Goal: Answer question/provide support: Share knowledge or assist other users

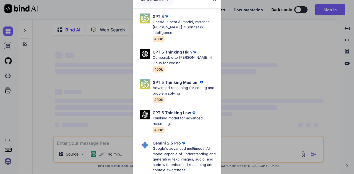
type textarea "x"
click at [324, 10] on div "Ultra Models GPT 5 OpenAI's best AI model, matches [PERSON_NAME] 4 Sonnet in In…" at bounding box center [177, 87] width 354 height 174
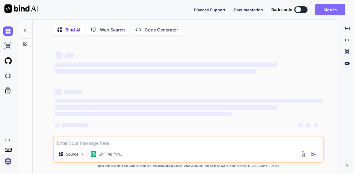
click at [321, 12] on button "Sign in" at bounding box center [330, 9] width 30 height 11
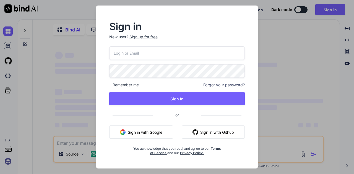
click at [146, 133] on button "Sign in with Google" at bounding box center [141, 132] width 64 height 13
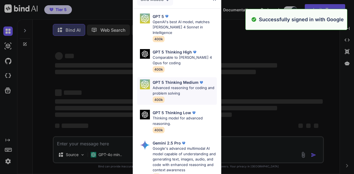
scroll to position [83, 0]
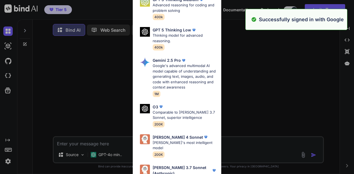
click at [277, 106] on div "Ultra Models GPT 5 OpenAI's best AI model, matches [PERSON_NAME] 4 Sonnet in In…" at bounding box center [177, 87] width 354 height 174
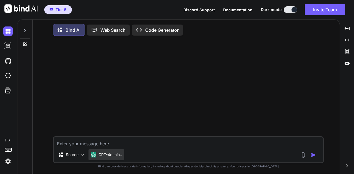
click at [113, 152] on div "GPT-4o min.." at bounding box center [106, 155] width 36 height 11
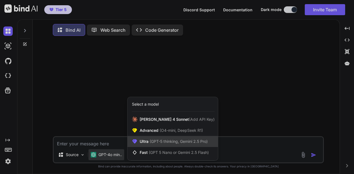
click at [162, 143] on span "(GPT-5 thinking, Gemini 2.5 Pro)" at bounding box center [177, 141] width 59 height 5
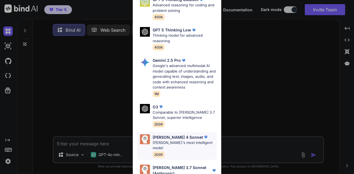
click at [184, 140] on p "Claude's most intelligent model" at bounding box center [185, 145] width 64 height 11
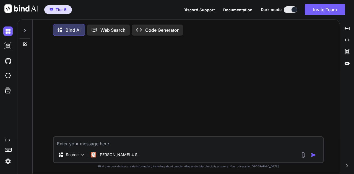
click at [175, 147] on textarea at bounding box center [188, 142] width 269 height 10
click at [145, 147] on textarea "Hi Claude, I'm working on a" at bounding box center [188, 142] width 269 height 10
paste textarea "copied a confluence page from a product called Spark that allows us to create A…"
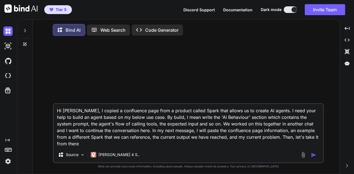
type textarea "Hi Claude, I copied a confluence page from a product called Spark that allows u…"
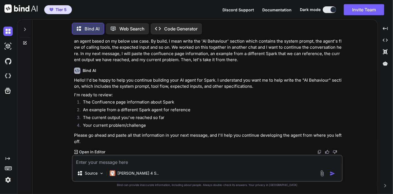
scroll to position [20, 0]
click at [163, 160] on textarea at bounding box center [207, 160] width 269 height 10
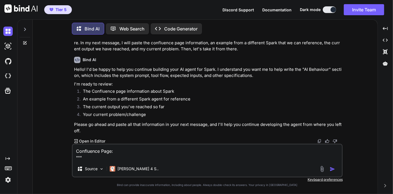
scroll to position [33, 0]
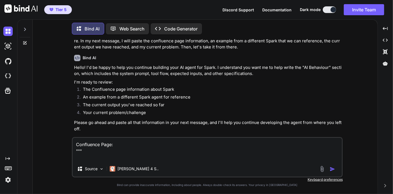
paste textarea "Flow components By Suneja, Priyanka Sept 08, 2025 Add a reaction Legacy editor …"
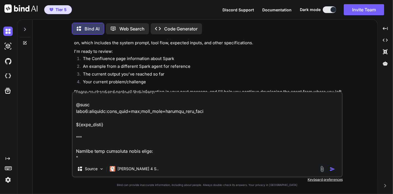
scroll to position [14847, 0]
paste textarea "@flow stepInitialCheck:prompt:model=o3-mini;max_tokens=12000;temperature=0 Anal…"
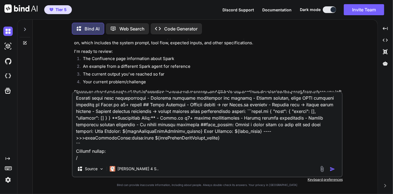
scroll to position [17088, 0]
click at [188, 158] on textarea at bounding box center [207, 126] width 269 height 69
paste textarea "@flow step1_validate:prompt:model=GPT-4.1;temperature=0.2 Extract company name …"
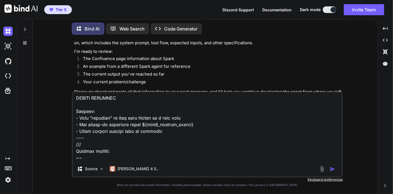
scroll to position [18719, 0]
type textarea "Confluence Page: """ Flow components By Suneja, Priyanka Sept 08, 2025 Add a re…"
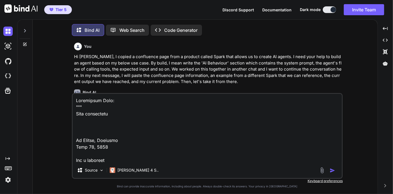
scroll to position [18733, 0]
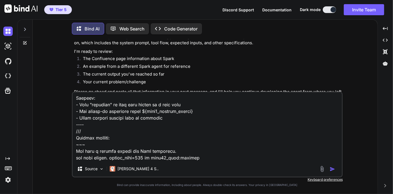
type textarea "x"
type textarea "Confluence Page: """ Flow components By [PERSON_NAME], Priyanka [DATE] Add a re…"
type textarea "x"
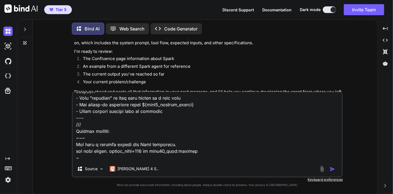
scroll to position [18739, 0]
type textarea "Confluence Page: """ Flow components By [PERSON_NAME], Priyanka [DATE] Add a re…"
type textarea "x"
type textarea "Confluence Page: """ Flow components By [PERSON_NAME], Priyanka [DATE] Add a re…"
type textarea "x"
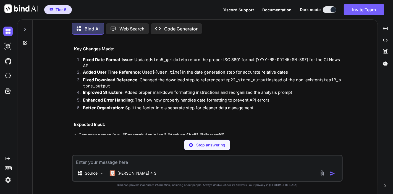
scroll to position [9427, 0]
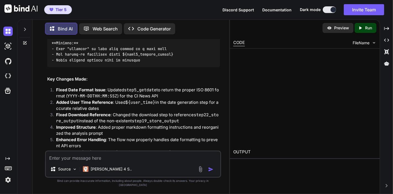
type textarea "x"
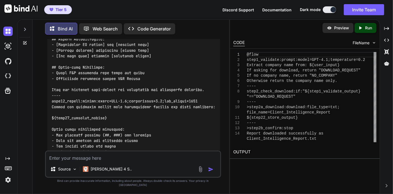
scroll to position [9028, 0]
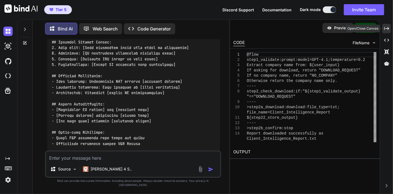
click at [389, 25] on div "Created with Pixso." at bounding box center [386, 28] width 9 height 9
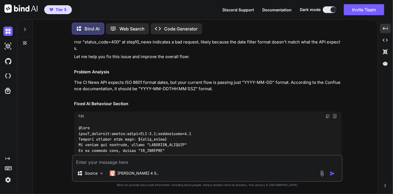
scroll to position [5095, 0]
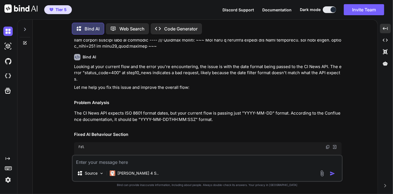
click at [327, 145] on img at bounding box center [328, 147] width 4 height 4
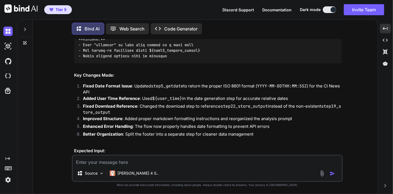
scroll to position [6616, 0]
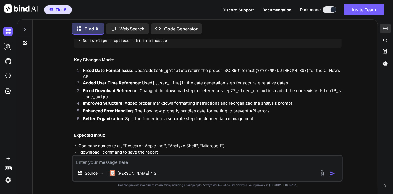
click at [158, 160] on textarea at bounding box center [207, 160] width 269 height 10
paste textarea "Ran into a trouble during the Flow execution. get news failed. status_code=400 …"
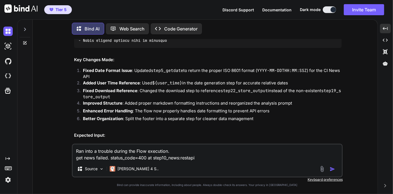
type textarea "Ran into a trouble during the Flow execution. get news failed. status_code=400 …"
click at [334, 169] on img "button" at bounding box center [333, 169] width 6 height 6
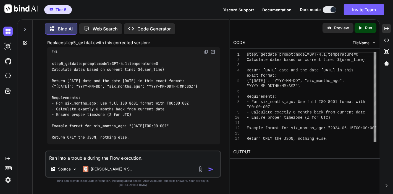
scroll to position [9768, 0]
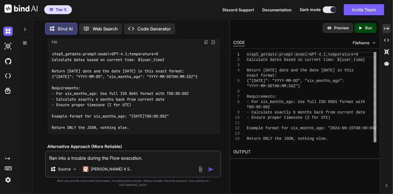
drag, startPoint x: 187, startPoint y: 112, endPoint x: 105, endPoint y: 88, distance: 85.5
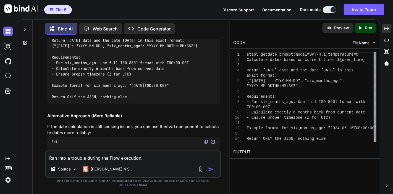
click at [105, 88] on div "The issue is still with the date format in the CI News API call. Let me fix thi…" at bounding box center [133, 181] width 173 height 492
click at [389, 29] on div "Created with Pixso." at bounding box center [386, 28] width 9 height 9
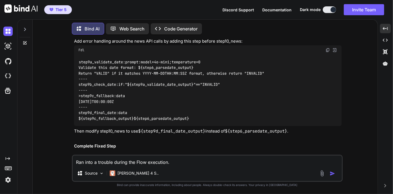
scroll to position [7120, 0]
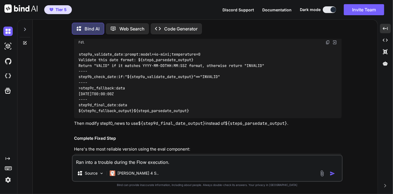
drag, startPoint x: 112, startPoint y: 127, endPoint x: 95, endPoint y: 102, distance: 30.0
click at [95, 162] on div "step5_getdate:eval { "[DATE]": [DOMAIN_NAME]().strftime("%Y-%m-%d"), "six_month…" at bounding box center [208, 180] width 268 height 37
click at [116, 162] on div "step5_getdate:eval { "[DATE]": [DOMAIN_NAME]().strftime("%Y-%m-%d"), "six_month…" at bounding box center [208, 180] width 268 height 37
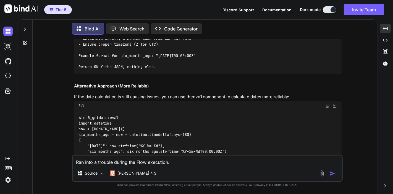
scroll to position [6936, 0]
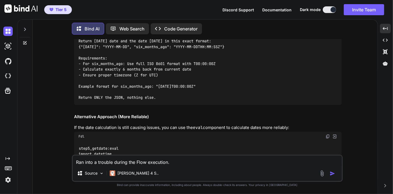
click at [177, 158] on textarea "Ran into a trouble during the Flow execution. get news failed. status_code=400 …" at bounding box center [207, 160] width 269 height 10
click at [176, 160] on textarea "Ran into a trouble during the Flow execution. get news failed. status_code=400 …" at bounding box center [207, 160] width 269 height 10
type textarea "a"
type textarea "l"
type textarea "can I check what's this six_months_ago thing we have here?"
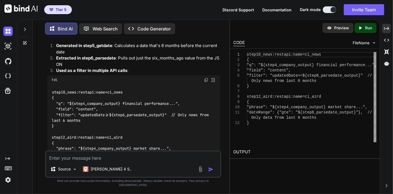
scroll to position [10278, 0]
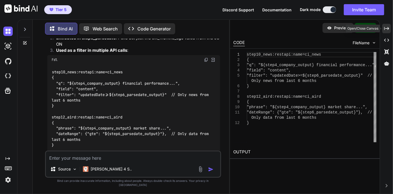
click at [387, 26] on icon "Created with Pixso." at bounding box center [386, 28] width 5 height 5
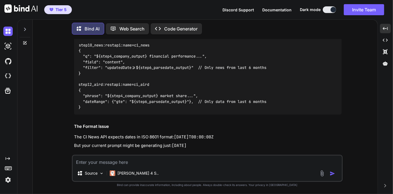
click at [225, 158] on textarea at bounding box center [207, 160] width 269 height 10
click at [224, 163] on textarea at bounding box center [207, 160] width 269 height 10
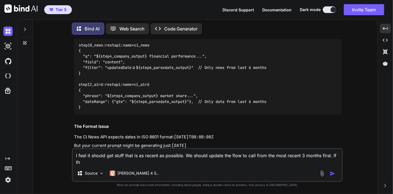
scroll to position [7410, 0]
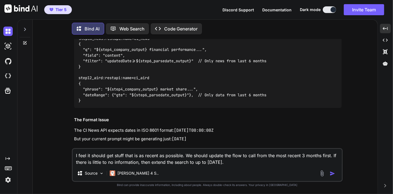
type textarea "I feel it should get stuff that is as recent as possible. We should update the …"
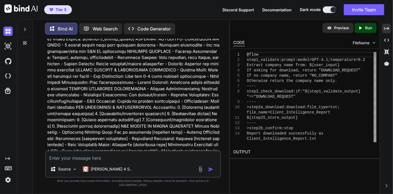
scroll to position [10470, 0]
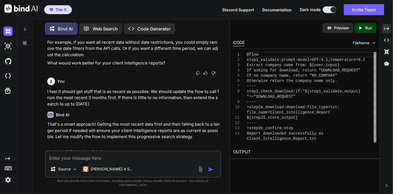
click at [205, 162] on img at bounding box center [206, 164] width 4 height 4
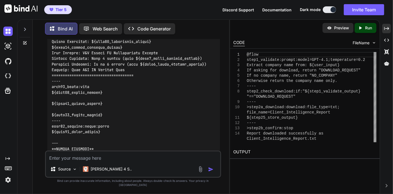
scroll to position [12809, 0]
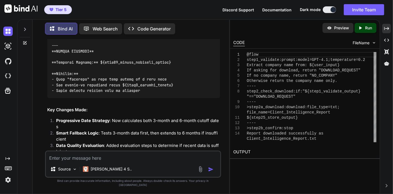
click at [155, 161] on textarea at bounding box center [133, 156] width 174 height 10
paste textarea "Ran into a trouble during the Flow execution. 'NoneType' object has no attribut…"
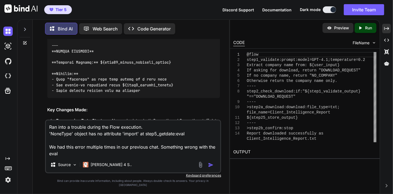
type textarea "Ran into a trouble during the Flow execution. 'NoneType' object has no attribut…"
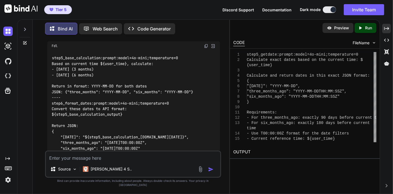
scroll to position [13388, 0]
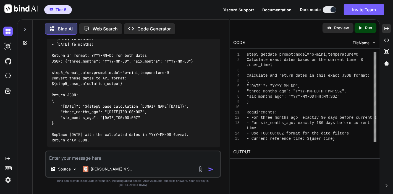
click at [208, 176] on img at bounding box center [206, 178] width 4 height 4
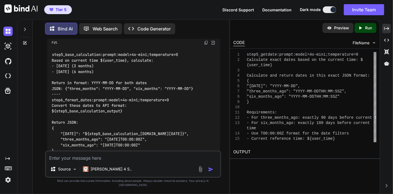
scroll to position [13392, 0]
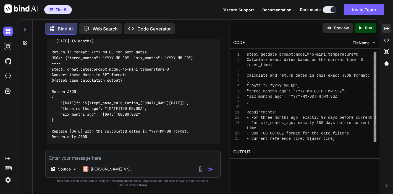
click at [208, 173] on img at bounding box center [206, 175] width 4 height 4
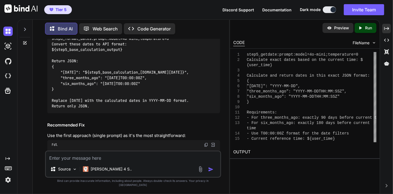
click at [128, 161] on textarea at bounding box center [133, 156] width 174 height 10
paste textarea "Ran into a trouble during the Flow execution. get news failed. status_code=400 …"
type textarea "Ran into a trouble during the Flow execution. get news failed. status_code=400 …"
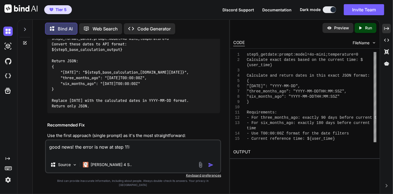
paste textarea "Ran into a trouble during the Flow execution. get news failed. status_code=400 …"
type textarea "good news! the error is now at step 11: Ran into a trouble during the Flow exec…"
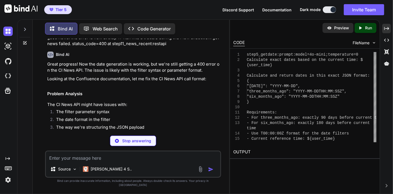
scroll to position [13657, 0]
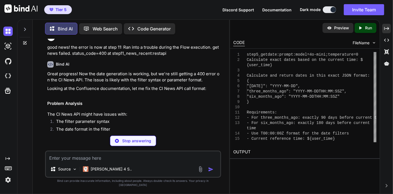
click at [204, 168] on div "Fdl" at bounding box center [133, 172] width 173 height 9
click at [205, 171] on img at bounding box center [206, 173] width 4 height 4
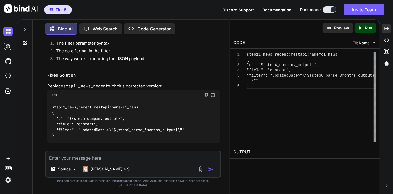
scroll to position [13749, 0]
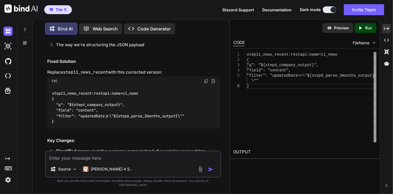
drag, startPoint x: 97, startPoint y: 126, endPoint x: 44, endPoint y: 96, distance: 60.3
click at [44, 96] on div "You Hi [PERSON_NAME], I copied a confluence page from a product called Spark th…" at bounding box center [133, 116] width 192 height 154
copy code "step14a_news_extended:restapi:name=ci_news { "q": "${step4_company_output}", "f…"
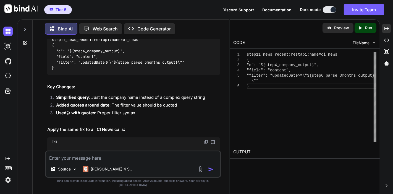
scroll to position [13811, 0]
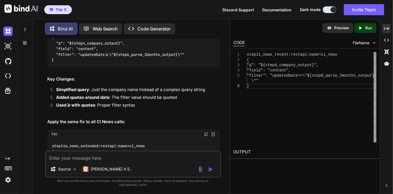
drag, startPoint x: 87, startPoint y: 102, endPoint x: 43, endPoint y: 74, distance: 52.3
click at [43, 74] on div "You Hi [PERSON_NAME], I copied a confluence page from a product called Spark th…" at bounding box center [133, 116] width 192 height 154
copy code "step24_challenges_recent:restapi:name=ci_news { "q": "${step4_company_output} c…"
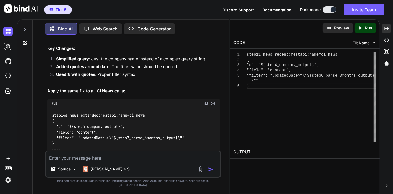
drag, startPoint x: 65, startPoint y: 110, endPoint x: 46, endPoint y: 84, distance: 32.2
click at [46, 84] on div "You Hi [PERSON_NAME], I copied a confluence page from a product called Spark th…" at bounding box center [133, 94] width 175 height 111
copy code "step27a_challenges_extended:restapi:name=ci_news { "q": "${step4_company_output…"
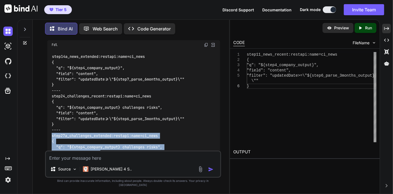
scroll to position [13910, 0]
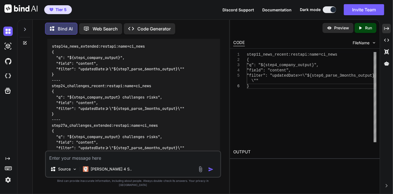
click at [129, 167] on div "Source Claude 4 S.." at bounding box center [133, 163] width 176 height 27
click at [129, 161] on textarea at bounding box center [133, 156] width 174 height 10
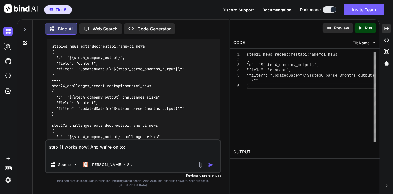
paste textarea "Ran into a trouble during the Flow execution. step14_news_fallback has no child…"
type textarea "step 11 works now! And we're on to: [PERSON_NAME] into a trouble during the Flo…"
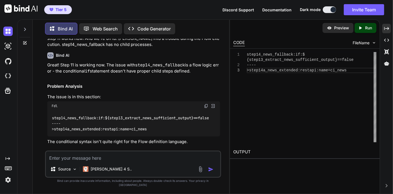
scroll to position [14145, 0]
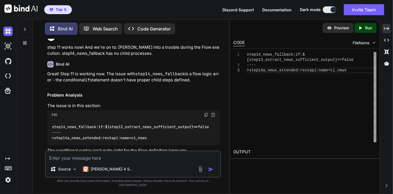
click at [205, 183] on img at bounding box center [206, 185] width 4 height 4
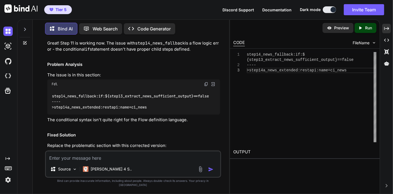
click at [138, 161] on textarea at bounding box center [133, 156] width 174 height 10
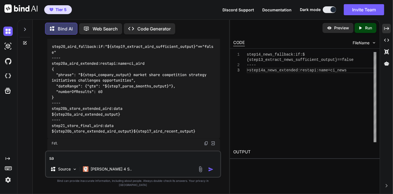
scroll to position [14465, 0]
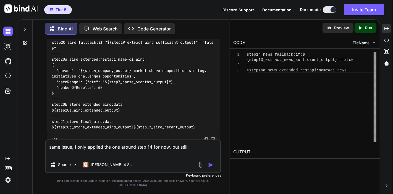
paste textarea "Ran into a trouble during the Flow execution. step14_news_fallback has no child…"
type textarea "same issue, I only applied the one around step 14 for now, but still: [PERSON_N…"
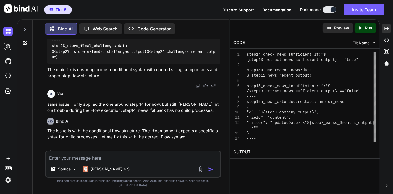
scroll to position [14652, 0]
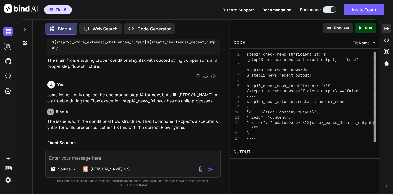
click at [206, 160] on img at bounding box center [206, 162] width 4 height 4
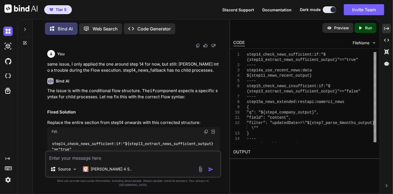
scroll to position [14714, 0]
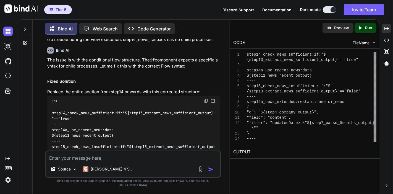
click at [154, 161] on textarea at bounding box center [133, 156] width 174 height 10
paste textarea "Ran into a trouble during the Flow execution. step14_check_news_sufficient has …"
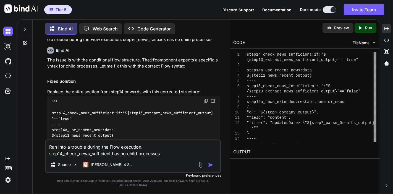
type textarea "Ran into a trouble during the Flow execution. step14_check_news_sufficient has …"
click at [208, 167] on img "button" at bounding box center [211, 165] width 6 height 6
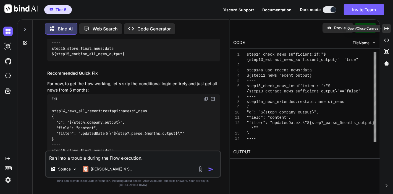
click at [388, 30] on icon "Created with Pixso." at bounding box center [386, 28] width 5 height 5
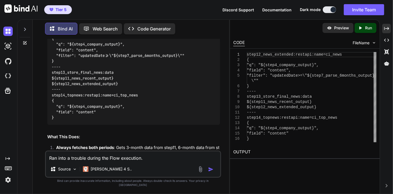
scroll to position [15305, 0]
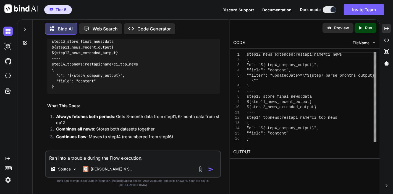
click at [139, 159] on textarea "Ran into a trouble during the Flow execution. step14_check_news_sufficient has …" at bounding box center [133, 156] width 174 height 10
type textarea "c"
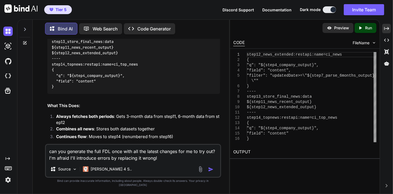
type textarea "can you generate the full FDL once with all the latest changes for me to try ou…"
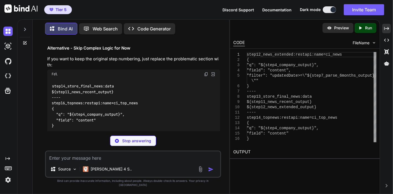
scroll to position [15483, 0]
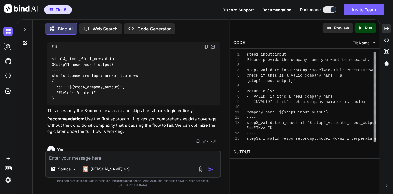
click at [204, 193] on img at bounding box center [206, 195] width 4 height 4
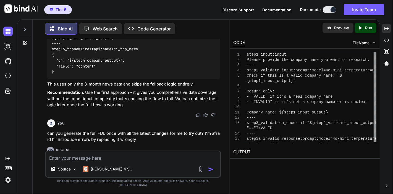
scroll to position [15478, 0]
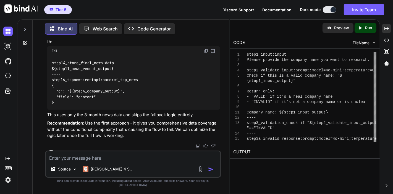
click at [116, 160] on textarea at bounding box center [133, 156] width 174 height 10
type textarea "c"
type textarea "o"
click at [158, 158] on textarea "o" at bounding box center [133, 156] width 174 height 10
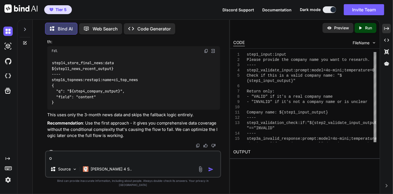
click at [158, 161] on textarea "o" at bounding box center [133, 156] width 174 height 10
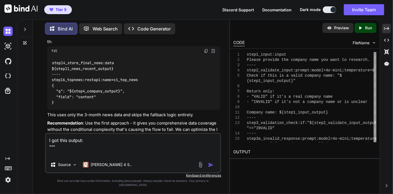
paste textarea "I'll help you research [GEOGRAPHIC_DATA] Gas [GEOGRAPHIC_DATA]. Let me gather c…"
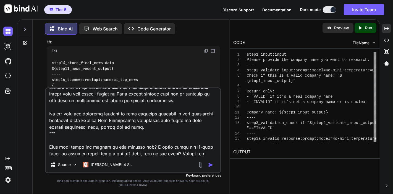
scroll to position [1188, 0]
type textarea "I got this output: """ I'll help you research [GEOGRAPHIC_DATA] Gas [GEOGRAPHIC…"
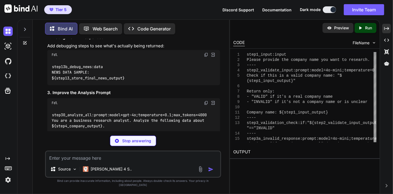
scroll to position [17948, 0]
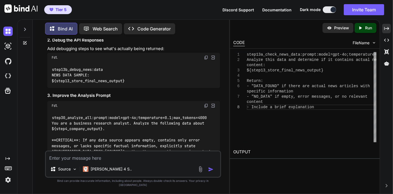
click at [135, 168] on div "Source Claude 4 S.." at bounding box center [133, 169] width 174 height 13
click at [135, 167] on div "Source Claude 4 S.." at bounding box center [133, 163] width 176 height 27
click at [134, 161] on textarea at bounding box center [133, 156] width 174 height 10
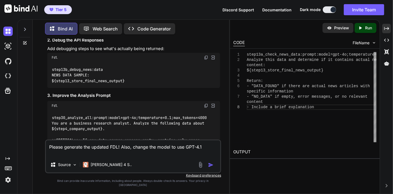
scroll to position [17951, 0]
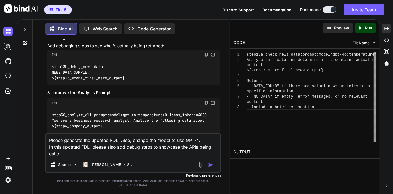
type textarea "Please generate the updated FDL! Also, change the model to use GPT-4.1 In this …"
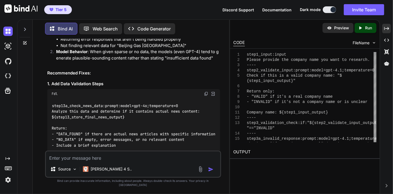
scroll to position [18043, 0]
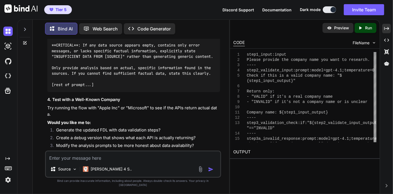
click at [125, 161] on textarea at bounding box center [133, 156] width 174 height 10
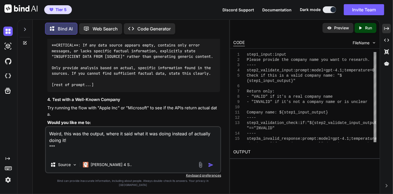
paste textarea "L'ip dolorsi a consecteturad elitsedd eiusmodtempo incididu ut Labor etd mag, A…"
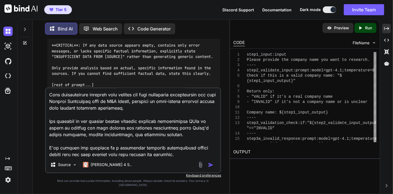
scroll to position [213, 0]
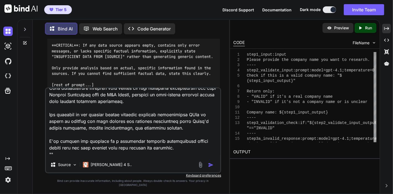
type textarea "Lorem, ipsu dol sit ametco, adipi el sedd eius te inc utlab etdolor ma aliquaen…"
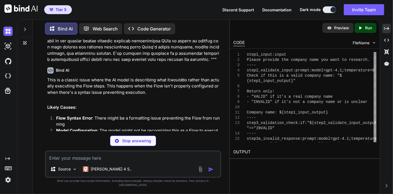
scroll to position [21146, 0]
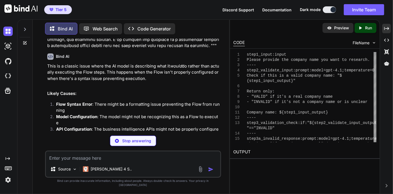
click at [207, 168] on img at bounding box center [206, 170] width 4 height 4
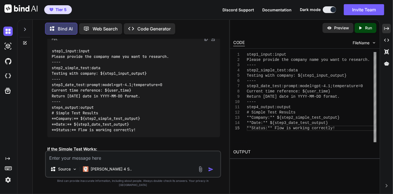
scroll to position [21269, 0]
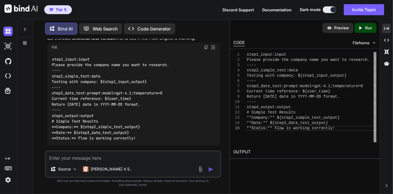
click at [205, 181] on img at bounding box center [206, 183] width 4 height 4
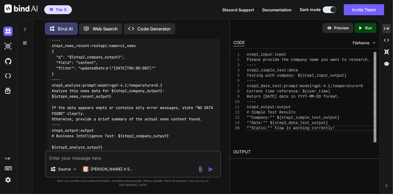
scroll to position [21484, 0]
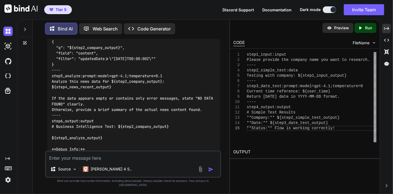
click at [153, 161] on textarea at bounding box center [133, 156] width 174 height 10
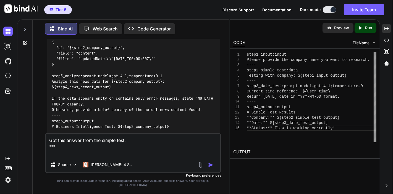
paste textarea "I'll help you research Shell using the available workflow. Let me start by runn…"
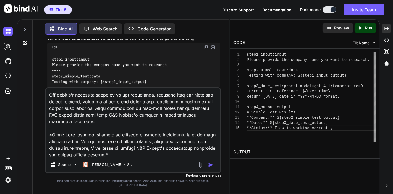
scroll to position [21299, 0]
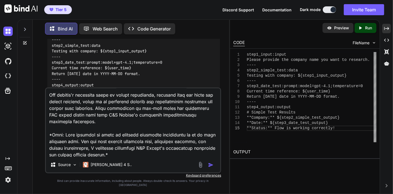
click at [208, 150] on img at bounding box center [206, 152] width 4 height 4
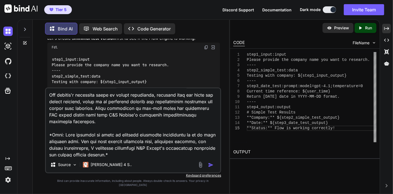
scroll to position [1102, 0]
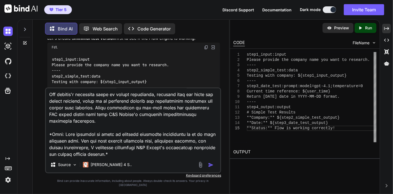
click at [151, 152] on textarea at bounding box center [133, 122] width 174 height 69
click at [151, 157] on textarea at bounding box center [133, 122] width 174 height 69
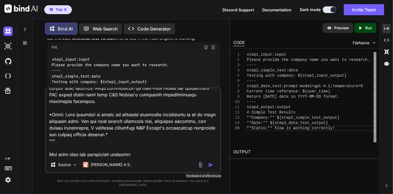
paste textarea "I'll help you research Shell for business intelligence purposes. Let me gather …"
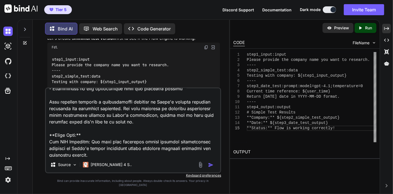
scroll to position [1585, 0]
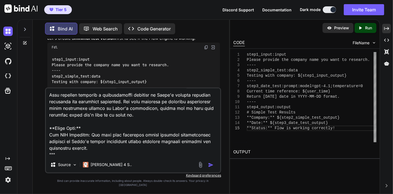
type textarea "Got this answer from the simple test: """ I'll help you research Shell using th…"
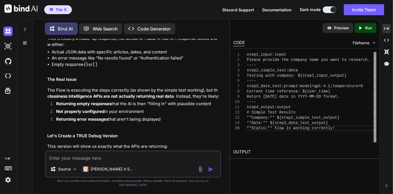
scroll to position [22471, 0]
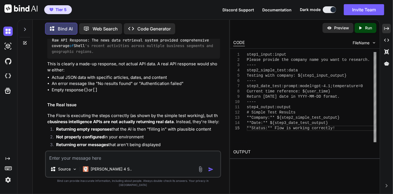
click at [207, 179] on img at bounding box center [206, 181] width 4 height 4
click at [134, 161] on textarea at bounding box center [133, 156] width 174 height 10
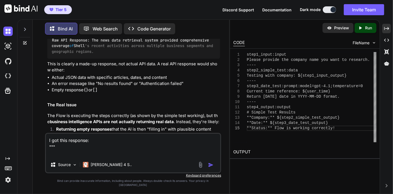
paste textarea "I'll help you test the API with Shell as the company. Let me run through the de…"
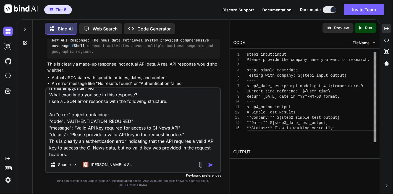
scroll to position [120, 0]
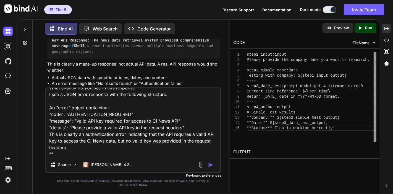
type textarea "I got this response: """ I'll help you test the API with Shell as the company. …"
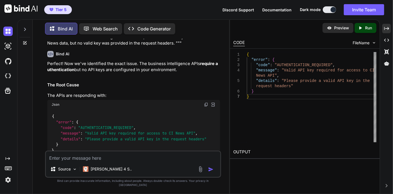
scroll to position [23141, 0]
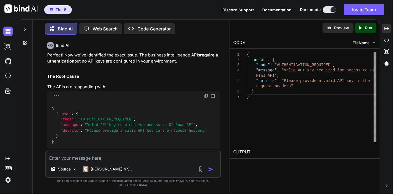
click at [131, 161] on textarea at bounding box center [133, 156] width 174 height 10
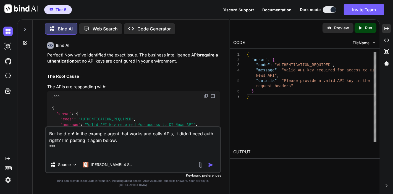
paste textarea "@flow stepInitialCheck:prompt:model=o3-mini;max_tokens=12000;temperature=0 Anal…"
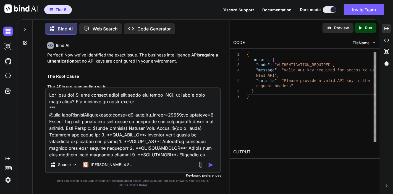
scroll to position [3541, 0]
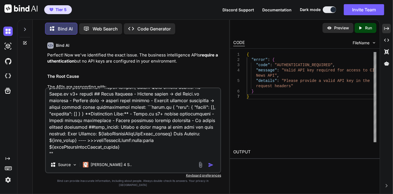
type textarea "But hold on! In the example agent that works and calls APIs, it didn't need aut…"
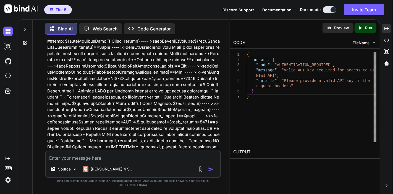
scroll to position [26273, 0]
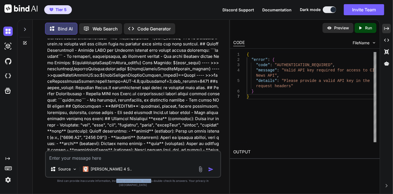
drag, startPoint x: 113, startPoint y: 185, endPoint x: 149, endPoint y: 184, distance: 36.5
click at [148, 183] on p "Bind can provide inaccurate information, including about people. Always double-…" at bounding box center [133, 183] width 176 height 8
click at [149, 184] on p "Bind can provide inaccurate information, including about people. Always double-…" at bounding box center [133, 183] width 176 height 8
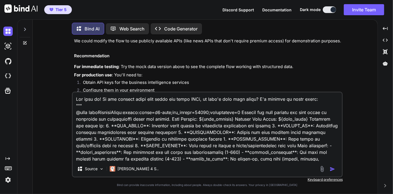
scroll to position [5731, 0]
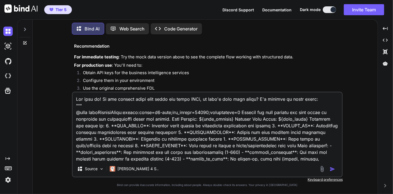
click at [332, 168] on img "button" at bounding box center [333, 169] width 6 height 6
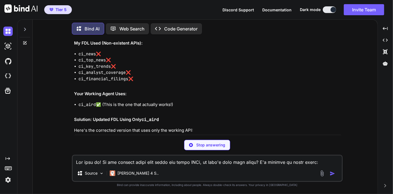
scroll to position [7648, 0]
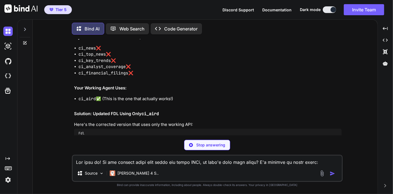
type textarea "x"
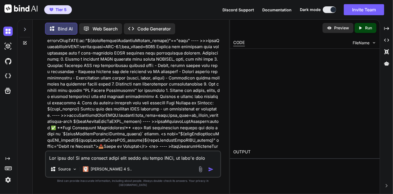
scroll to position [10515, 0]
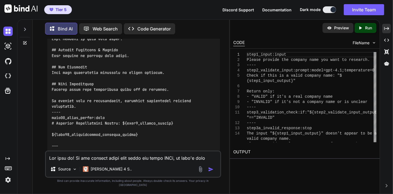
click at [385, 25] on div "Created with Pixso." at bounding box center [386, 28] width 9 height 9
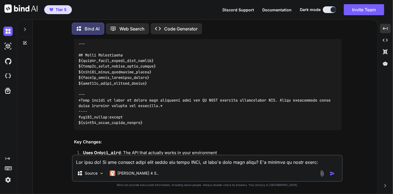
scroll to position [8714, 0]
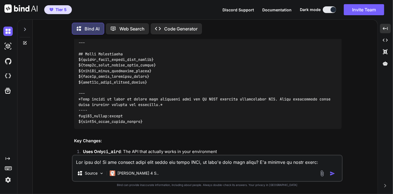
click at [162, 162] on textarea at bounding box center [207, 160] width 269 height 10
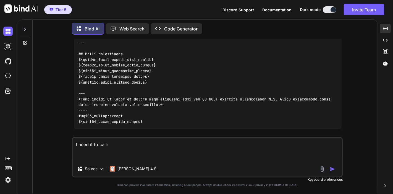
paste textarea "Kensho Vector API A specialized search component for financial documents using …"
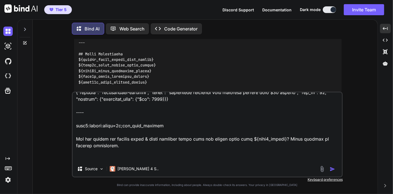
scroll to position [790, 0]
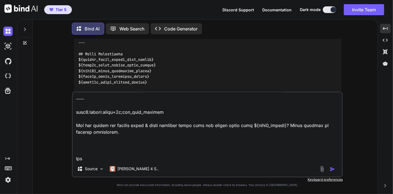
paste textarea "Commodity Insights APIs Commodity Insights News & Insights API (ci_news, ci_top…"
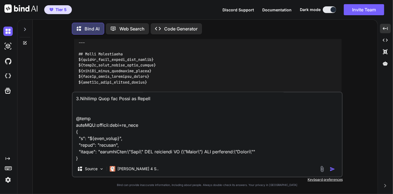
scroll to position [1526, 0]
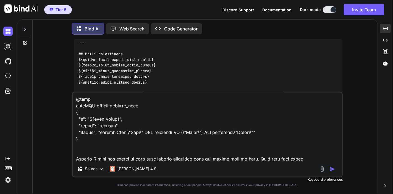
type textarea "I need it to call: Kensho Vector API A specialized search component for financi…"
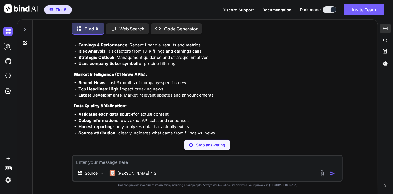
scroll to position [12939, 0]
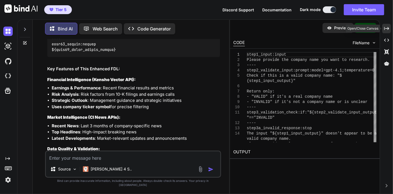
click at [384, 28] on div "Created with Pixso." at bounding box center [386, 28] width 9 height 9
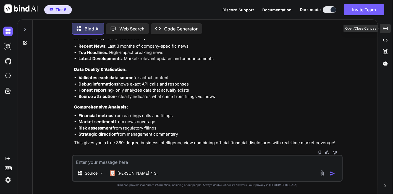
scroll to position [10782, 0]
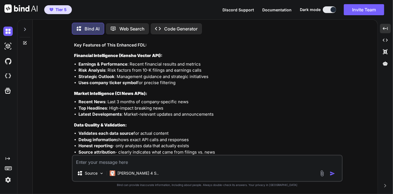
click at [227, 158] on textarea at bounding box center [207, 160] width 269 height 10
type textarea "A"
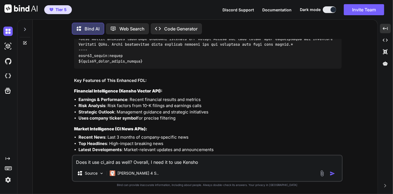
scroll to position [10720, 0]
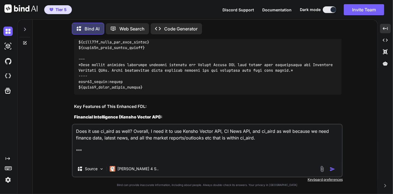
paste textarea "Commodity Insights AI Ready Data API (ci_aird) The AIRD Agentic Search API enab…"
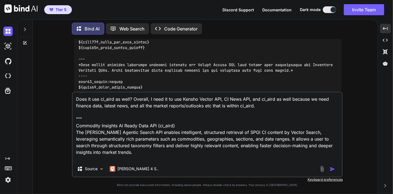
paste textarea "Parameters: phrase (str): The primary input (phrase) for searching via semantic…"
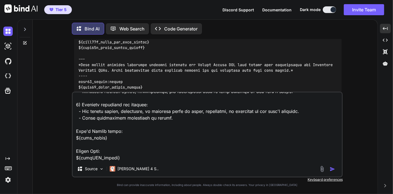
scroll to position [1022, 0]
type textarea "Does it use ci_aird as well? Overall, I need it to use Kensho Vector API, CI Ne…"
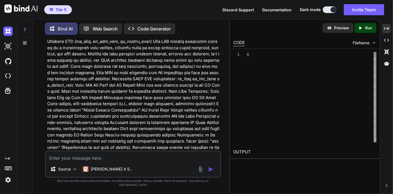
scroll to position [13400, 0]
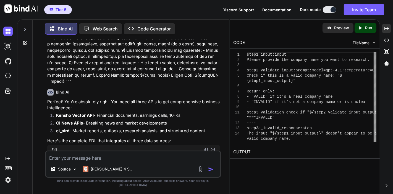
drag, startPoint x: 205, startPoint y: 51, endPoint x: 202, endPoint y: 61, distance: 10.8
click at [205, 147] on img at bounding box center [206, 149] width 4 height 4
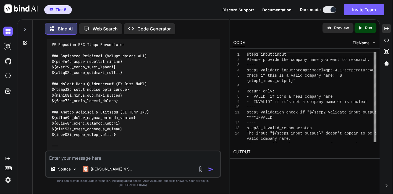
scroll to position [15871, 0]
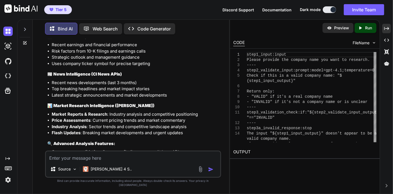
click at [154, 161] on textarea at bounding box center [133, 156] width 174 height 10
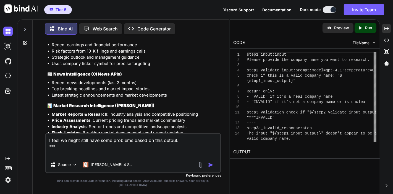
paste textarea "I'll conduct a comprehensive business intelligence analysis of Shell for you, D…"
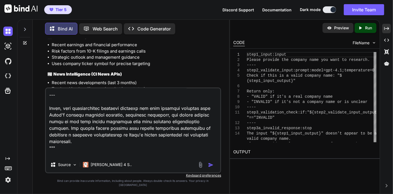
scroll to position [1194, 0]
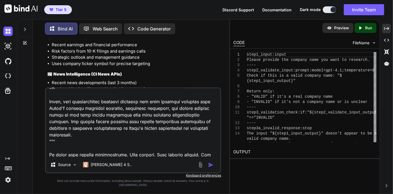
type textarea "I feel we might still have some problems based on this output: """ I'll conduct…"
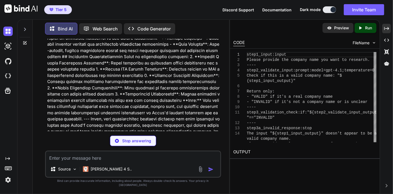
scroll to position [16600, 0]
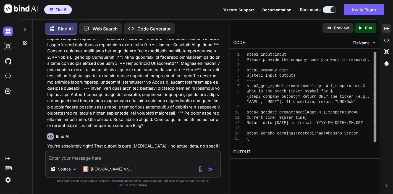
drag, startPoint x: 164, startPoint y: 80, endPoint x: 136, endPoint y: 95, distance: 31.7
click at [205, 186] on img at bounding box center [206, 188] width 4 height 4
click at [206, 186] on img at bounding box center [206, 188] width 4 height 4
click at [152, 160] on textarea at bounding box center [133, 156] width 174 height 10
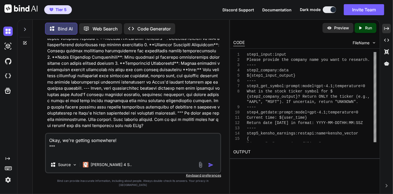
paste textarea "I'll help you research Shell by gathering comprehensive data from multiple sour…"
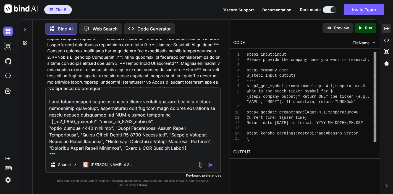
scroll to position [1678, 0]
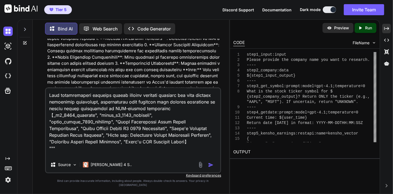
click at [163, 157] on textarea at bounding box center [133, 122] width 174 height 69
paste textarea "I'll help you research Shell by gathering comprehensive data from multiple sour…"
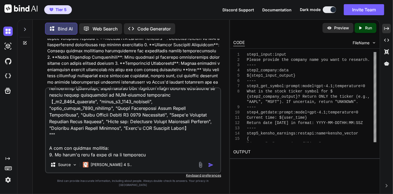
scroll to position [1679, 0]
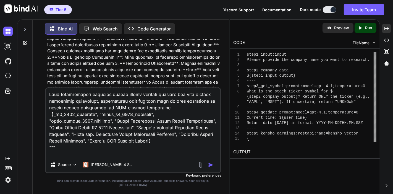
paste textarea "I'll help you research Shell by gathering comprehensive data from multiple sour…"
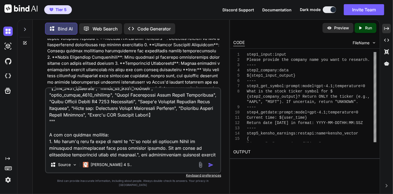
scroll to position [1718, 0]
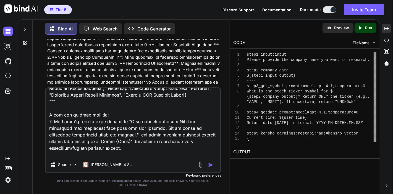
type textarea "Okay, we're getting somewhere! """ I'll help you research Shell by gathering co…"
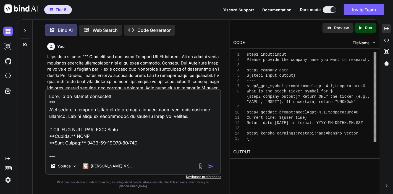
scroll to position [1718, 0]
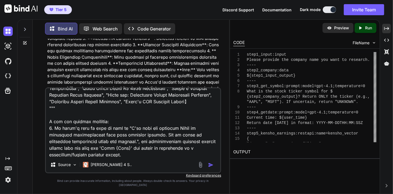
type textarea "Okay, we're getting somewhere! """ I'll help you research Shell by gathering co…"
type textarea "x"
type textarea "Okay, we're getting somewhere! """ I'll help you research Shell by gathering co…"
type textarea "x"
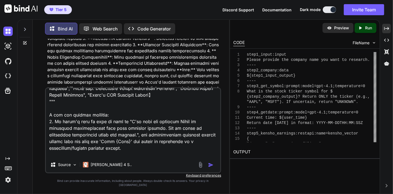
type textarea "Okay, we're getting somewhere! """ I'll help you research Shell by gathering co…"
type textarea "x"
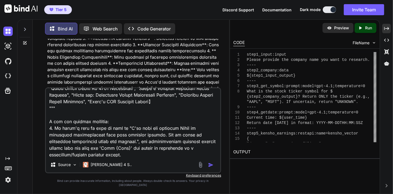
type textarea "Okay, we're getting somewhere! """ I'll help you research Shell by gathering co…"
type textarea "x"
type textarea "Okay, we're getting somewhere! """ I'll help you research Shell by gathering co…"
type textarea "x"
type textarea "Okay, we're getting somewhere! """ I'll help you research Shell by gathering co…"
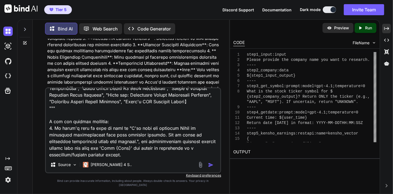
type textarea "x"
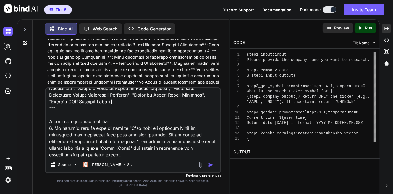
type textarea "Okay, we're getting somewhere! """ I'll help you research Shell by gathering co…"
type textarea "x"
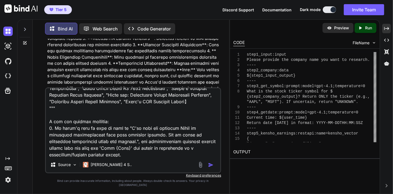
type textarea "Okay, we're getting somewhere! """ I'll help you research Shell by gathering co…"
type textarea "x"
type textarea "Okay, we're getting somewhere! """ I'll help you research Shell by gathering co…"
type textarea "x"
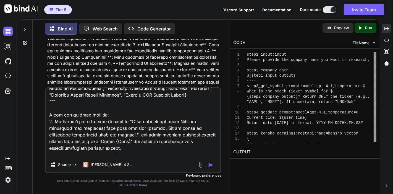
type textarea "Okay, we're getting somewhere! """ I'll help you research Shell by gathering co…"
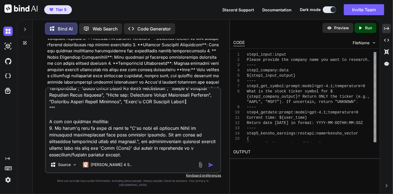
type textarea "x"
type textarea "Okay, we're getting somewhere! """ I'll help you research Shell by gathering co…"
type textarea "x"
type textarea "Okay, we're getting somewhere! """ I'll help you research Shell by gathering co…"
type textarea "x"
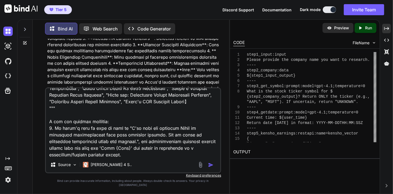
type textarea "Okay, we're getting somewhere! """ I'll help you research Shell by gathering co…"
type textarea "x"
type textarea "Okay, we're getting somewhere! """ I'll help you research Shell by gathering co…"
type textarea "x"
type textarea "Okay, we're getting somewhere! """ I'll help you research Shell by gathering co…"
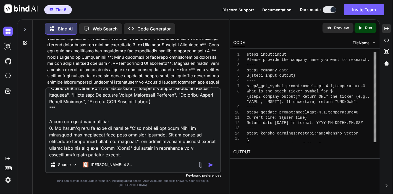
type textarea "x"
type textarea "Okay, we're getting somewhere! """ I'll help you research Shell by gathering co…"
type textarea "x"
type textarea "Okay, we're getting somewhere! """ I'll help you research Shell by gathering co…"
type textarea "x"
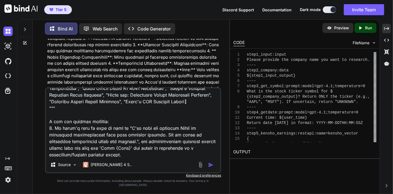
type textarea "Okay, we're getting somewhere! """ I'll help you research Shell by gathering co…"
type textarea "x"
type textarea "Okay, we're getting somewhere! """ I'll help you research Shell by gathering co…"
type textarea "x"
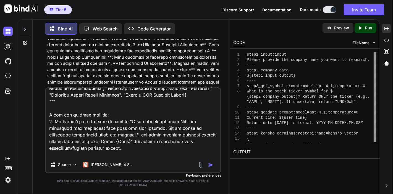
type textarea "Okay, we're getting somewhere! """ I'll help you research Shell by gathering co…"
type textarea "x"
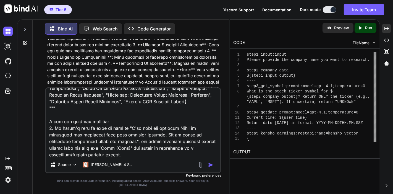
type textarea "Okay, we're getting somewhere! """ I'll help you research Shell by gathering co…"
type textarea "x"
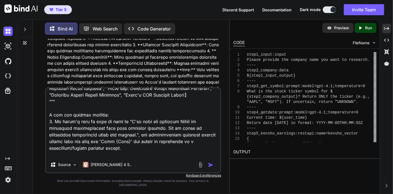
type textarea "Okay, we're getting somewhere! """ I'll help you research Shell by gathering co…"
type textarea "x"
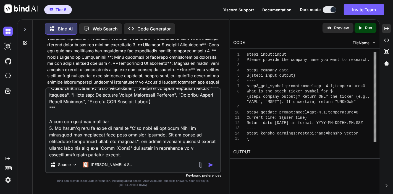
type textarea "Okay, we're getting somewhere! """ I'll help you research Shell by gathering co…"
type textarea "x"
type textarea "Okay, we're getting somewhere! """ I'll help you research Shell by gathering co…"
type textarea "x"
type textarea "Okay, we're getting somewhere! """ I'll help you research Shell by gathering co…"
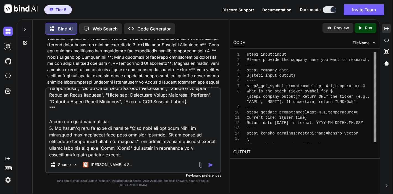
type textarea "x"
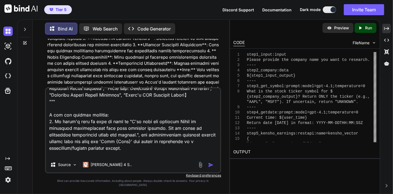
type textarea "Okay, we're getting somewhere! """ I'll help you research Shell by gathering co…"
type textarea "x"
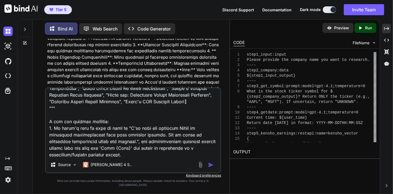
type textarea "Okay, we're getting somewhere! """ I'll help you research Shell by gathering co…"
type textarea "x"
type textarea "Okay, we're getting somewhere! """ I'll help you research Shell by gathering co…"
type textarea "x"
type textarea "Okay, we're getting somewhere! """ I'll help you research Shell by gathering co…"
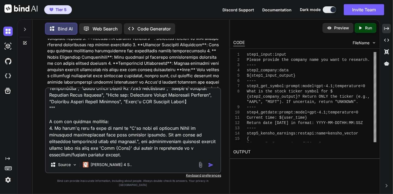
type textarea "x"
type textarea "Okay, we're getting somewhere! """ I'll help you research Shell by gathering co…"
type textarea "x"
type textarea "Okay, we're getting somewhere! """ I'll help you research Shell by gathering co…"
type textarea "x"
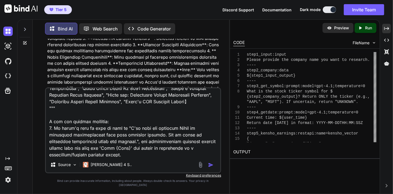
type textarea "Okay, we're getting somewhere! """ I'll help you research Shell by gathering co…"
type textarea "x"
type textarea "Okay, we're getting somewhere! """ I'll help you research Shell by gathering co…"
type textarea "x"
type textarea "Okay, we're getting somewhere! """ I'll help you research Shell by gathering co…"
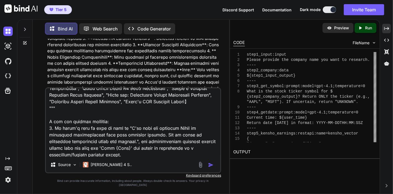
type textarea "x"
type textarea "Okay, we're getting somewhere! """ I'll help you research Shell by gathering co…"
type textarea "x"
type textarea "Okay, we're getting somewhere! """ I'll help you research Shell by gathering co…"
type textarea "x"
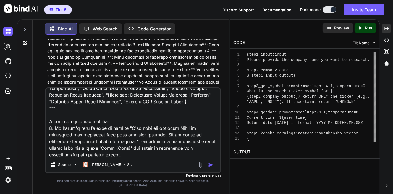
type textarea "Okay, we're getting somewhere! """ I'll help you research Shell by gathering co…"
type textarea "x"
type textarea "Okay, we're getting somewhere! """ I'll help you research Shell by gathering co…"
type textarea "x"
type textarea "Okay, we're getting somewhere! """ I'll help you research Shell by gathering co…"
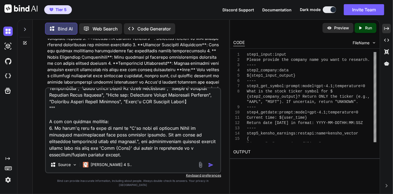
type textarea "x"
type textarea "Okay, we're getting somewhere! """ I'll help you research Shell by gathering co…"
type textarea "x"
type textarea "Okay, we're getting somewhere! """ I'll help you research Shell by gathering co…"
type textarea "x"
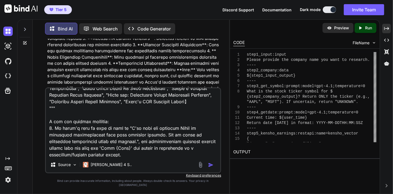
type textarea "Okay, we're getting somewhere! """ I'll help you research Shell by gathering co…"
type textarea "x"
type textarea "Okay, we're getting somewhere! """ I'll help you research Shell by gathering co…"
type textarea "x"
type textarea "Okay, we're getting somewhere! """ I'll help you research Shell by gathering co…"
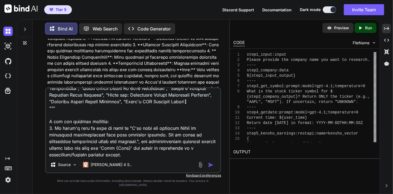
type textarea "x"
type textarea "Okay, we're getting somewhere! """ I'll help you research Shell by gathering co…"
type textarea "x"
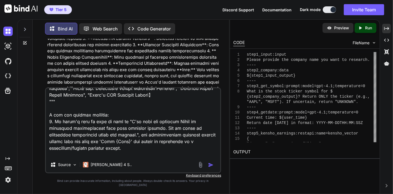
type textarea "Okay, we're getting somewhere! """ I'll help you research Shell by gathering co…"
type textarea "x"
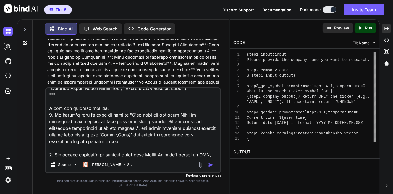
type textarea "Okay, we're getting somewhere! """ I'll help you research Shell by gathering co…"
type textarea "x"
type textarea "Okay, we're getting somewhere! """ I'll help you research Shell by gathering co…"
type textarea "x"
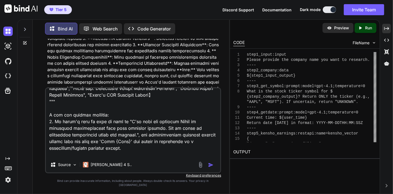
type textarea "Okay, we're getting somewhere! """ I'll help you research Shell by gathering co…"
type textarea "x"
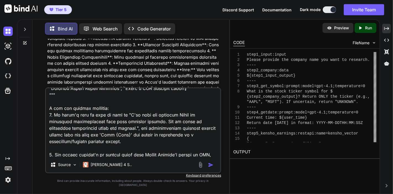
type textarea "Okay, we're getting somewhere! """ I'll help you research Shell by gathering co…"
type textarea "x"
type textarea "Okay, we're getting somewhere! """ I'll help you research Shell by gathering co…"
type textarea "x"
type textarea "Okay, we're getting somewhere! """ I'll help you research Shell by gathering co…"
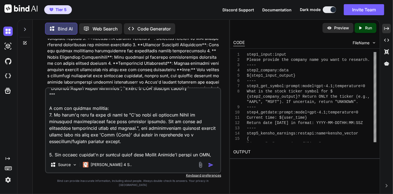
type textarea "x"
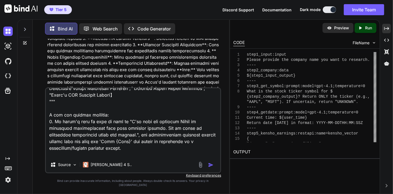
type textarea "Okay, we're getting somewhere! """ I'll help you research Shell by gathering co…"
type textarea "x"
type textarea "Okay, we're getting somewhere! """ I'll help you research Shell by gathering co…"
type textarea "x"
type textarea "Okay, we're getting somewhere! """ I'll help you research Shell by gathering co…"
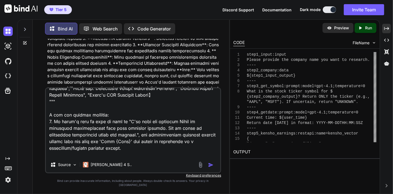
type textarea "x"
type textarea "Okay, we're getting somewhere! """ I'll help you research Shell by gathering co…"
type textarea "x"
type textarea "Okay, we're getting somewhere! """ I'll help you research Shell by gathering co…"
type textarea "x"
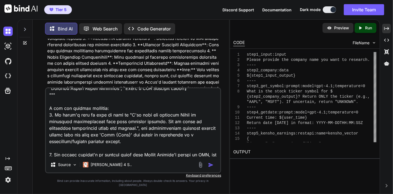
type textarea "Okay, we're getting somewhere! """ I'll help you research Shell by gathering co…"
type textarea "x"
type textarea "Okay, we're getting somewhere! """ I'll help you research Shell by gathering co…"
type textarea "x"
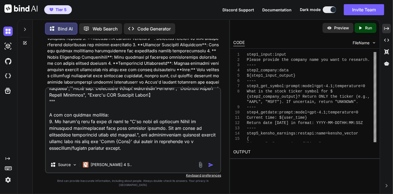
type textarea "Okay, we're getting somewhere! """ I'll help you research Shell by gathering co…"
type textarea "x"
type textarea "Okay, we're getting somewhere! """ I'll help you research Shell by gathering co…"
type textarea "x"
type textarea "Okay, we're getting somewhere! """ I'll help you research Shell by gathering co…"
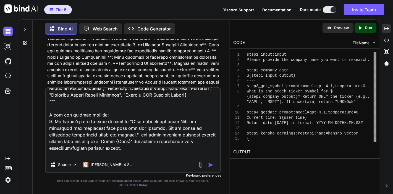
type textarea "x"
type textarea "Okay, we're getting somewhere! """ I'll help you research Shell by gathering co…"
type textarea "x"
type textarea "Okay, we're getting somewhere! """ I'll help you research Shell by gathering co…"
type textarea "x"
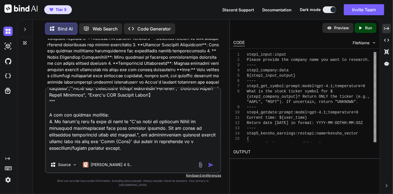
type textarea "Okay, we're getting somewhere! """ I'll help you research Shell by gathering co…"
type textarea "x"
type textarea "Okay, we're getting somewhere! """ I'll help you research Shell by gathering co…"
type textarea "x"
type textarea "Okay, we're getting somewhere! """ I'll help you research Shell by gathering co…"
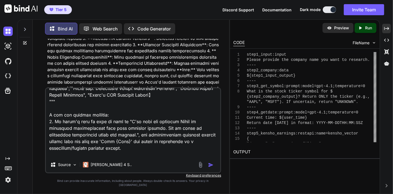
type textarea "x"
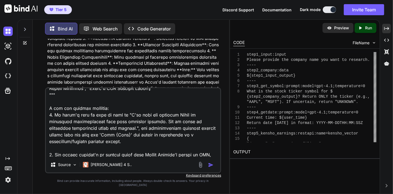
type textarea "Okay, we're getting somewhere! """ I'll help you research Shell by gathering co…"
type textarea "x"
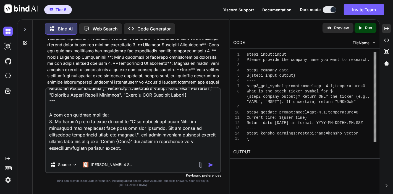
type textarea "Okay, we're getting somewhere! """ I'll help you research Shell by gathering co…"
type textarea "x"
type textarea "Okay, we're getting somewhere! """ I'll help you research Shell by gathering co…"
type textarea "x"
type textarea "Okay, we're getting somewhere! """ I'll help you research Shell by gathering co…"
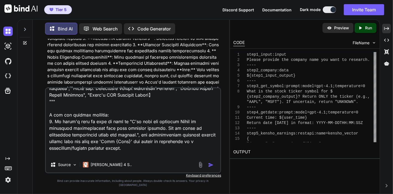
type textarea "x"
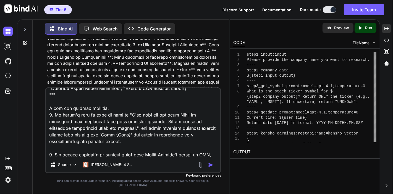
type textarea "Okay, we're getting somewhere! """ I'll help you research Shell by gathering co…"
type textarea "x"
type textarea "Okay, we're getting somewhere! """ I'll help you research Shell by gathering co…"
type textarea "x"
type textarea "Okay, we're getting somewhere! """ I'll help you research Shell by gathering co…"
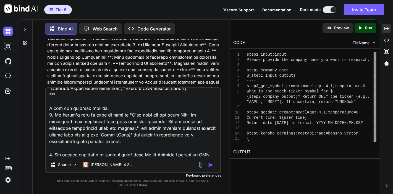
type textarea "x"
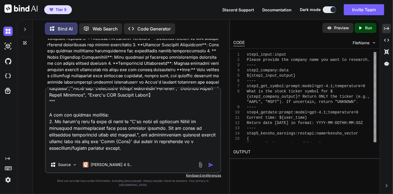
type textarea "Okay, we're getting somewhere! """ I'll help you research Shell by gathering co…"
type textarea "x"
type textarea "Okay, we're getting somewhere! """ I'll help you research Shell by gathering co…"
type textarea "x"
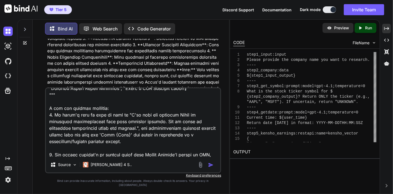
type textarea "Okay, we're getting somewhere! """ I'll help you research Shell by gathering co…"
type textarea "x"
type textarea "Okay, we're getting somewhere! """ I'll help you research Shell by gathering co…"
type textarea "x"
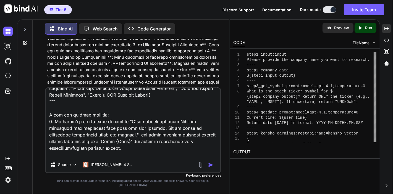
type textarea "Okay, we're getting somewhere! """ I'll help you research Shell by gathering co…"
type textarea "x"
type textarea "Okay, we're getting somewhere! """ I'll help you research Shell by gathering co…"
type textarea "x"
type textarea "Okay, we're getting somewhere! """ I'll help you research Shell by gathering co…"
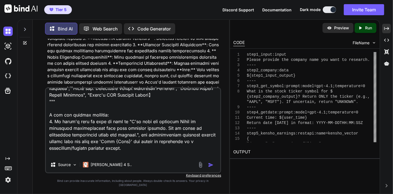
type textarea "x"
type textarea "Okay, we're getting somewhere! """ I'll help you research Shell by gathering co…"
type textarea "x"
type textarea "Okay, we're getting somewhere! """ I'll help you research Shell by gathering co…"
type textarea "x"
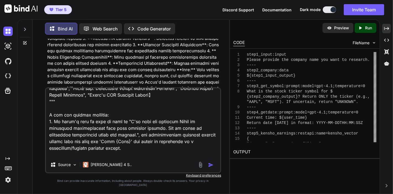
type textarea "Okay, we're getting somewhere! """ I'll help you research Shell by gathering co…"
type textarea "x"
type textarea "Okay, we're getting somewhere! """ I'll help you research Shell by gathering co…"
type textarea "x"
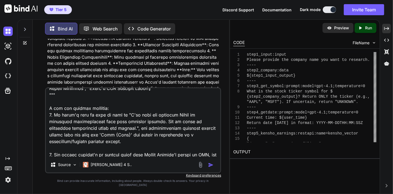
type textarea "Okay, we're getting somewhere! """ I'll help you research Shell by gathering co…"
type textarea "x"
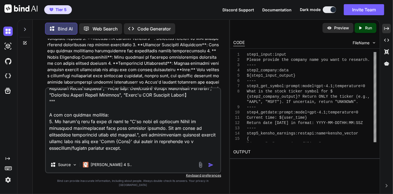
type textarea "Okay, we're getting somewhere! """ I'll help you research Shell by gathering co…"
type textarea "x"
type textarea "Okay, we're getting somewhere! """ I'll help you research Shell by gathering co…"
type textarea "x"
type textarea "Okay, we're getting somewhere! """ I'll help you research Shell by gathering co…"
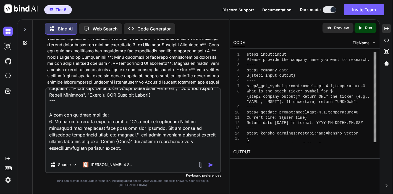
type textarea "x"
type textarea "Okay, we're getting somewhere! """ I'll help you research Shell by gathering co…"
type textarea "x"
type textarea "Okay, we're getting somewhere! """ I'll help you research Shell by gathering co…"
type textarea "x"
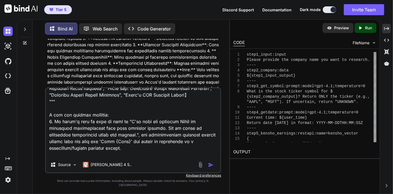
type textarea "Okay, we're getting somewhere! """ I'll help you research Shell by gathering co…"
type textarea "x"
type textarea "Okay, we're getting somewhere! """ I'll help you research Shell by gathering co…"
type textarea "x"
type textarea "Okay, we're getting somewhere! """ I'll help you research Shell by gathering co…"
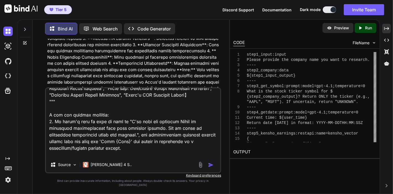
type textarea "x"
type textarea "Okay, we're getting somewhere! """ I'll help you research Shell by gathering co…"
type textarea "x"
type textarea "Okay, we're getting somewhere! """ I'll help you research Shell by gathering co…"
type textarea "x"
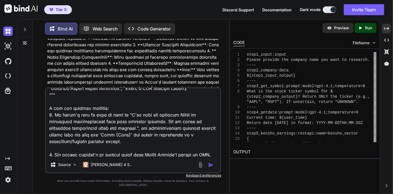
type textarea "Okay, we're getting somewhere! """ I'll help you research Shell by gathering co…"
type textarea "x"
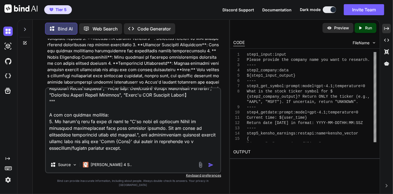
type textarea "Okay, we're getting somewhere! """ I'll help you research Shell by gathering co…"
type textarea "x"
type textarea "Okay, we're getting somewhere! """ I'll help you research Shell by gathering co…"
type textarea "x"
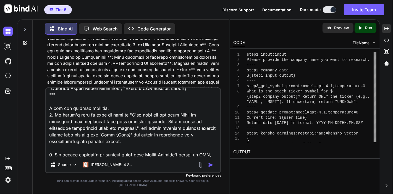
type textarea "Okay, we're getting somewhere! """ I'll help you research Shell by gathering co…"
type textarea "x"
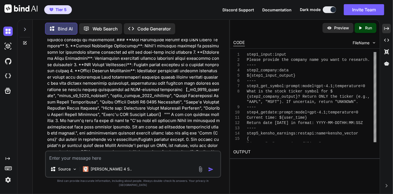
scroll to position [18026, 0]
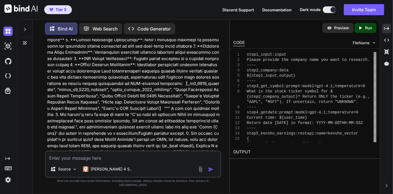
click at [148, 159] on textarea at bounding box center [133, 156] width 174 height 10
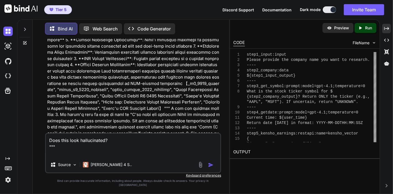
paste textarea "I'll help you research Shell plc, the multinational oil and gas company. Let me…"
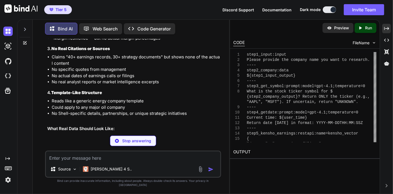
scroll to position [20346, 0]
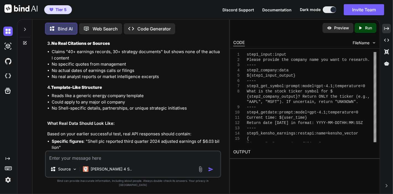
click at [138, 161] on textarea at bounding box center [133, 156] width 174 height 10
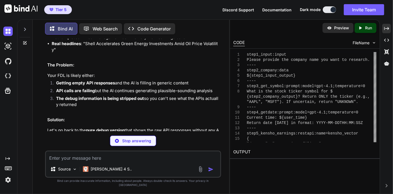
scroll to position [20469, 0]
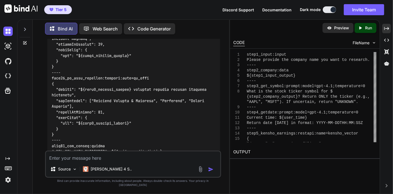
scroll to position [21066, 0]
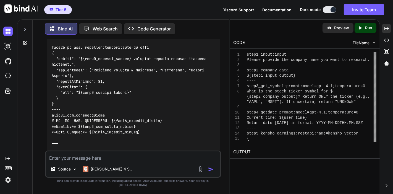
click at [114, 161] on textarea at bounding box center [133, 156] width 174 height 10
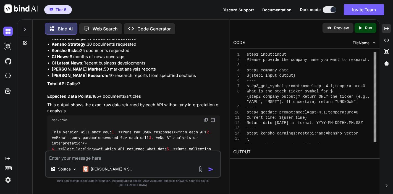
scroll to position [21653, 0]
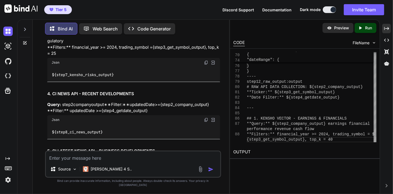
scroll to position [22546, 0]
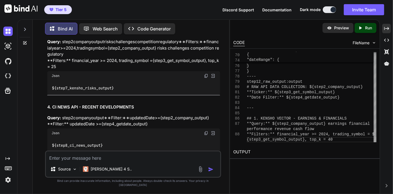
drag, startPoint x: 150, startPoint y: 111, endPoint x: 130, endPoint y: 88, distance: 30.4
click at [137, 160] on textarea at bounding box center [133, 156] width 174 height 10
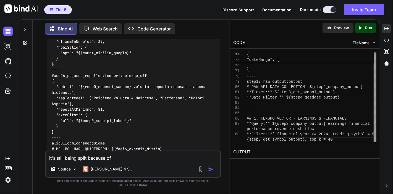
scroll to position [22270, 0]
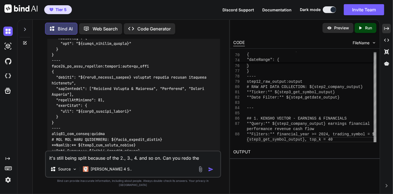
click at [203, 161] on textarea "it's still being split because of the 2., 3., 4. and so on. Can you redo the" at bounding box center [133, 156] width 174 height 10
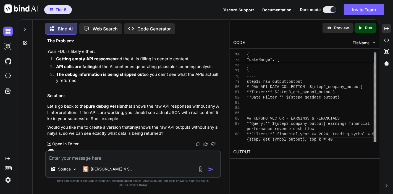
scroll to position [20431, 0]
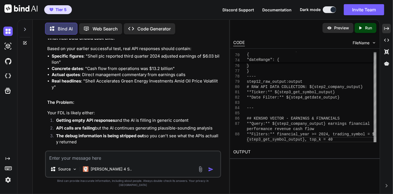
drag, startPoint x: 135, startPoint y: 125, endPoint x: 52, endPoint y: 129, distance: 83.3
copy div "step1_input:input Please provide the company name you want to research. ---- st…"
click at [86, 161] on textarea at bounding box center [133, 156] width 174 height 10
paste textarea "step1_input:input Please provide the company name you want to research. ---- st…"
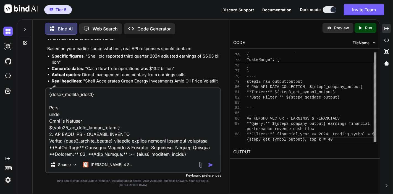
scroll to position [3144, 0]
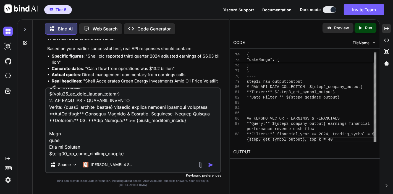
click at [134, 156] on textarea at bounding box center [133, 122] width 174 height 69
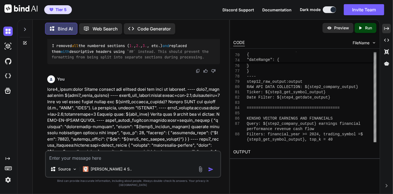
scroll to position [24326, 0]
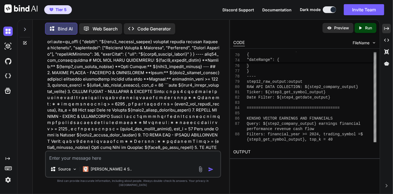
click at [124, 159] on textarea at bounding box center [133, 156] width 174 height 10
click at [122, 161] on textarea at bounding box center [133, 156] width 174 height 10
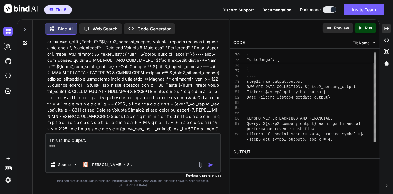
paste textarea "I'll help you research Shell plc comprehensively using multiple data sources. L…"
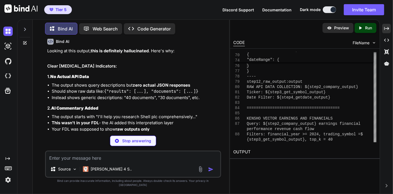
scroll to position [25876, 0]
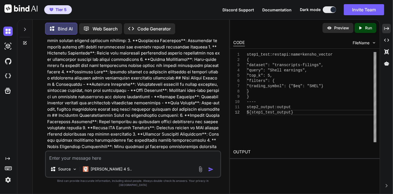
scroll to position [16603, 0]
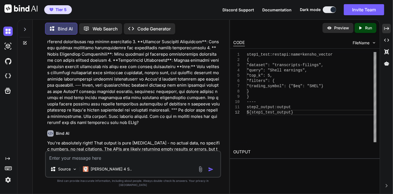
drag, startPoint x: 150, startPoint y: 116, endPoint x: 50, endPoint y: 83, distance: 105.0
copy div "step1_input:input Please provide the company name you want to research. ---- st…"
click at [99, 161] on textarea at bounding box center [133, 156] width 174 height 10
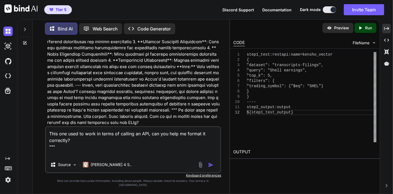
paste textarea "step1_input:input Please provide the company name you want to research. ---- st…"
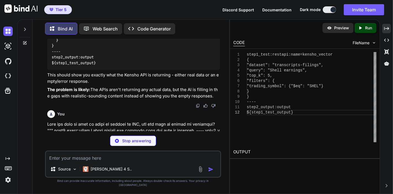
scroll to position [26129, 0]
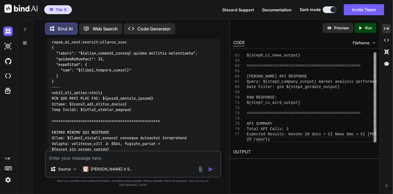
scroll to position [26622, 0]
